Goal: Information Seeking & Learning: Learn about a topic

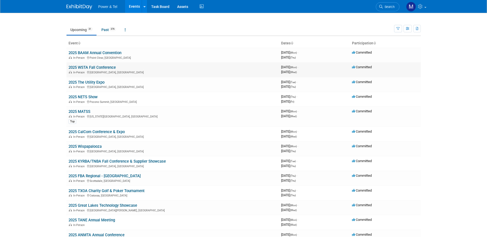
click at [99, 67] on link "2025 WSTA Fall Conference" at bounding box center [91, 67] width 47 height 5
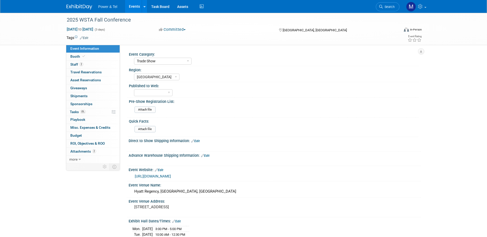
select select "Trade Show"
select select "Great Lakes"
click at [86, 151] on span "Attachments 2" at bounding box center [83, 151] width 26 height 4
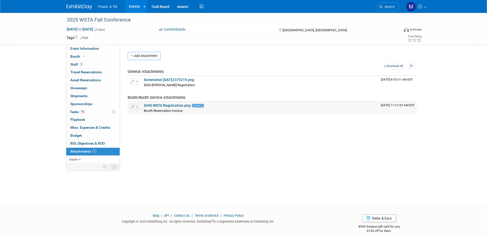
click at [160, 107] on link "$690 WSTA Registration.png" at bounding box center [167, 105] width 47 height 4
click at [161, 79] on link "Screenshot 2025-09-23 075219.png" at bounding box center [169, 80] width 50 height 4
click at [88, 48] on span "Event Information" at bounding box center [84, 48] width 29 height 4
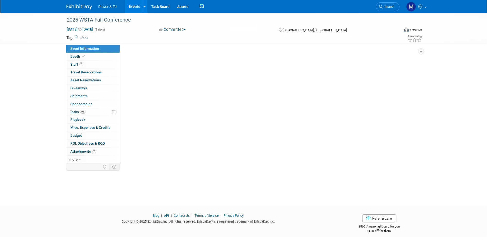
select select "Trade Show"
select select "Great Lakes"
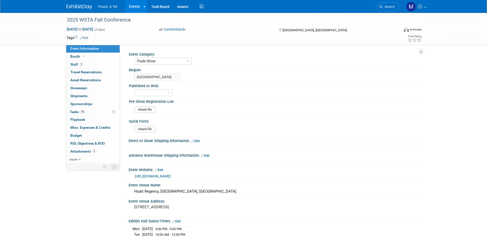
click at [169, 177] on link "https://wsta.info/event-6226072" at bounding box center [153, 176] width 36 height 4
